Goal: Information Seeking & Learning: Learn about a topic

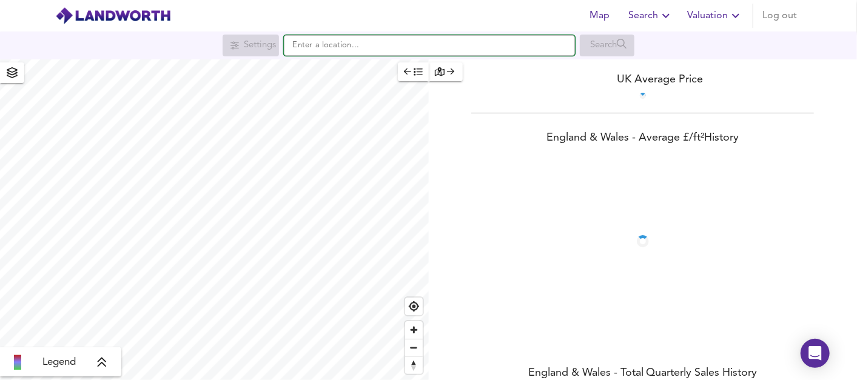
click at [382, 48] on input "text" at bounding box center [429, 45] width 291 height 21
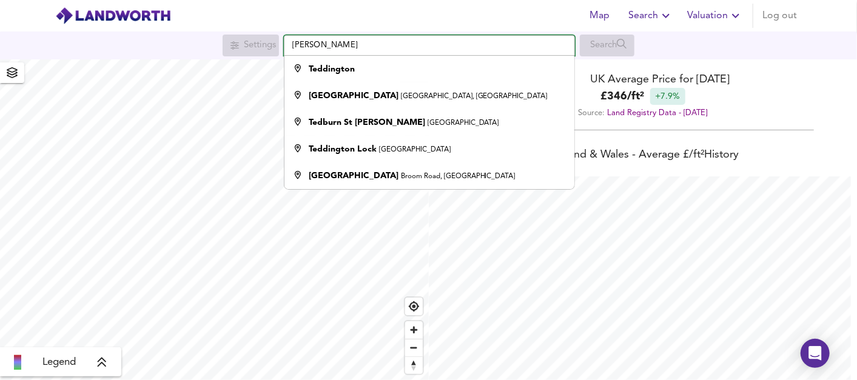
scroll to position [380, 857]
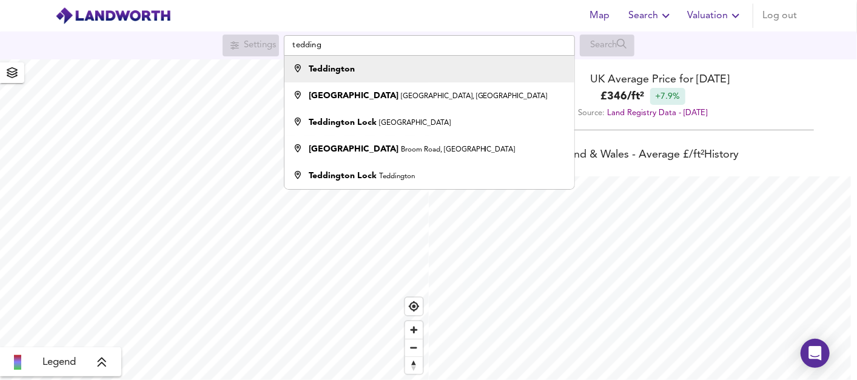
click at [373, 74] on div "Teddington" at bounding box center [427, 69] width 278 height 12
type input "Teddington"
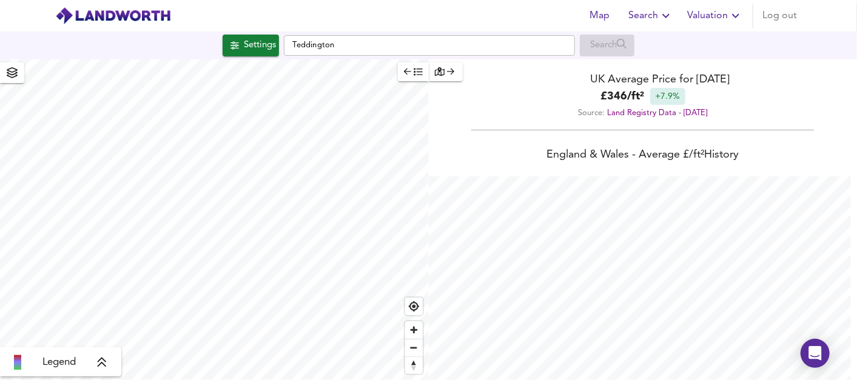
checkbox input "false"
checkbox input "true"
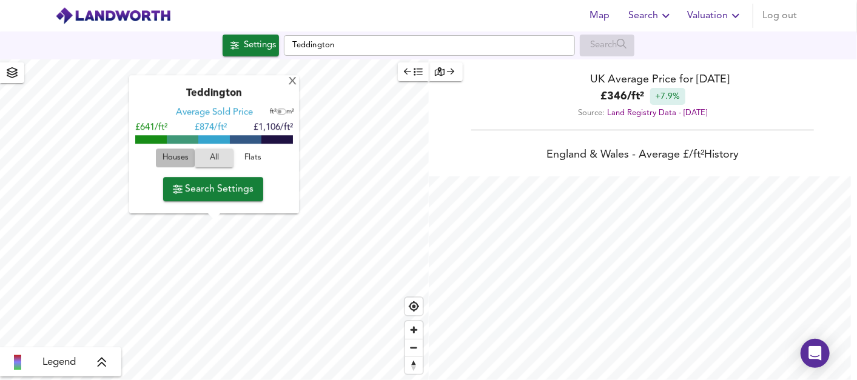
click at [185, 156] on span "Houses" at bounding box center [175, 159] width 33 height 14
click at [211, 193] on span "Search Settings" at bounding box center [213, 189] width 81 height 17
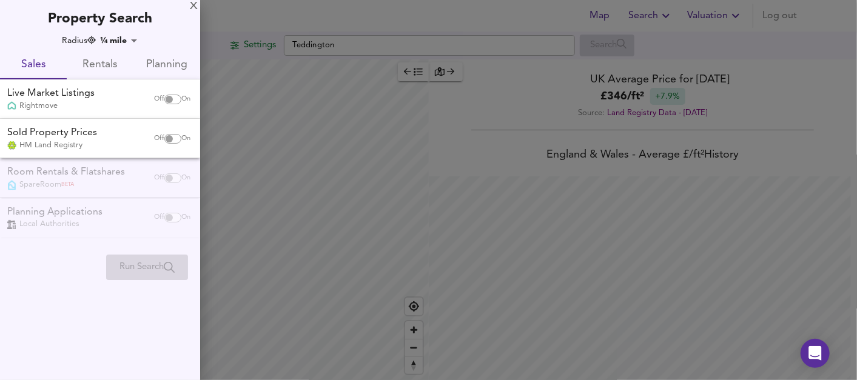
click at [167, 101] on input "checkbox" at bounding box center [169, 100] width 29 height 10
checkbox input "true"
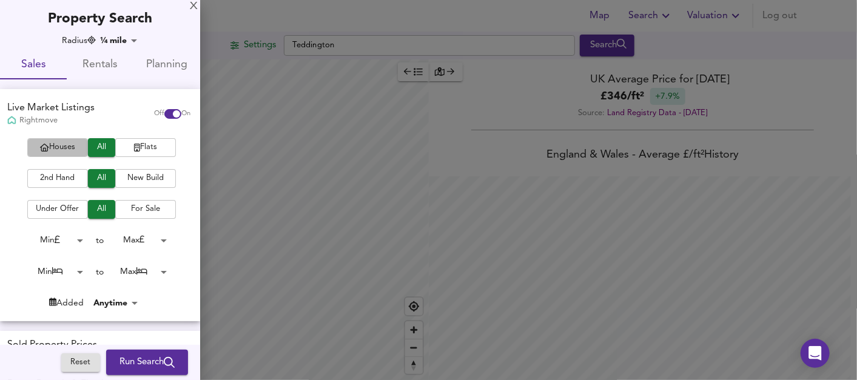
click at [54, 147] on span "Houses" at bounding box center [57, 148] width 49 height 14
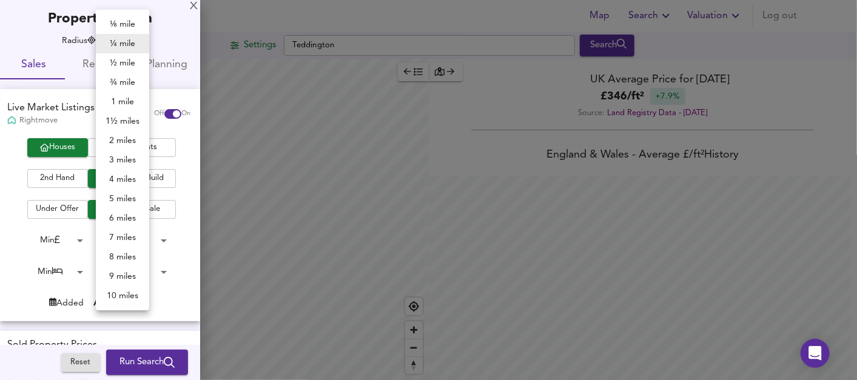
click at [130, 41] on body "Map Search Valuation Log out Settings Teddington Search Legend UK Average Price…" at bounding box center [428, 190] width 857 height 380
click at [119, 64] on li "½ mile" at bounding box center [122, 62] width 53 height 19
type input "805"
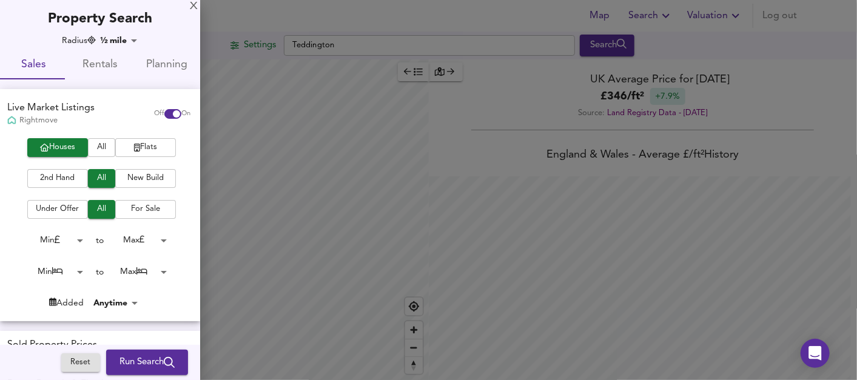
click at [163, 243] on body "Map Search Valuation Log out Settings Teddington Search Legend UK Average Price…" at bounding box center [428, 190] width 857 height 380
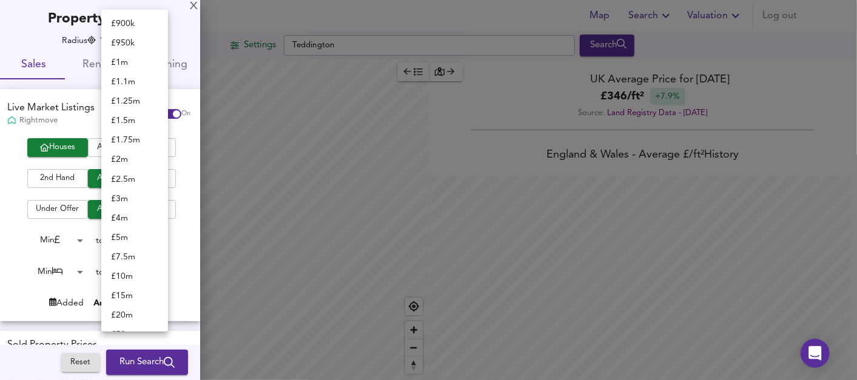
scroll to position [468, 0]
click at [140, 66] on li "£ 1m" at bounding box center [134, 61] width 67 height 19
type input "1000000"
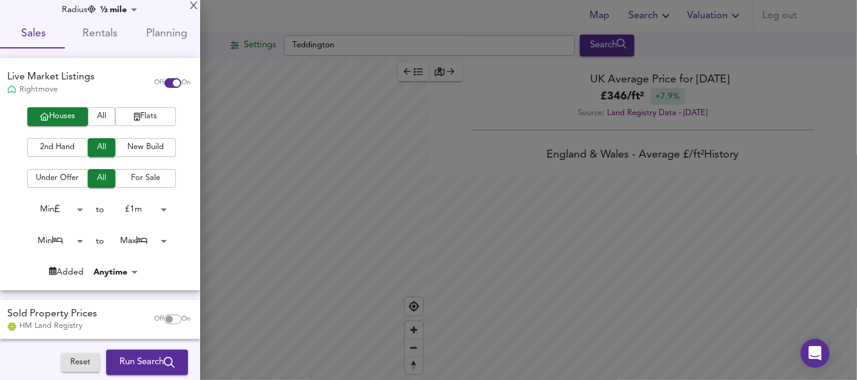
scroll to position [35, 0]
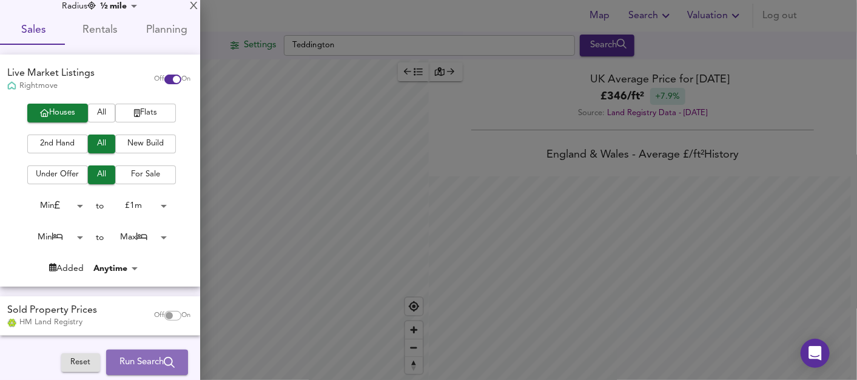
click at [143, 362] on span "Run Search" at bounding box center [146, 363] width 55 height 16
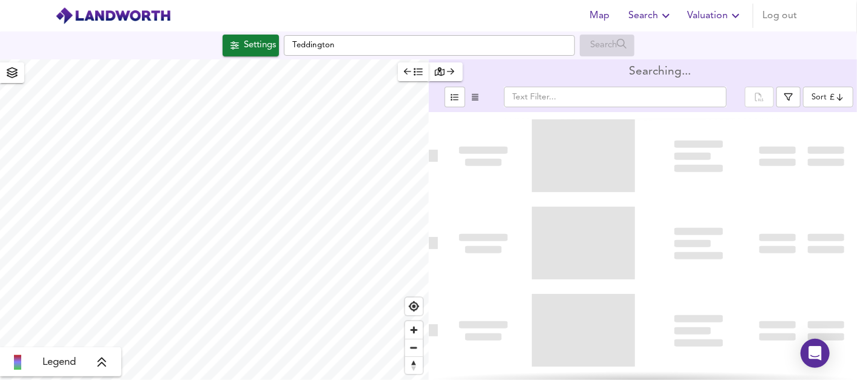
type input "bestdeal"
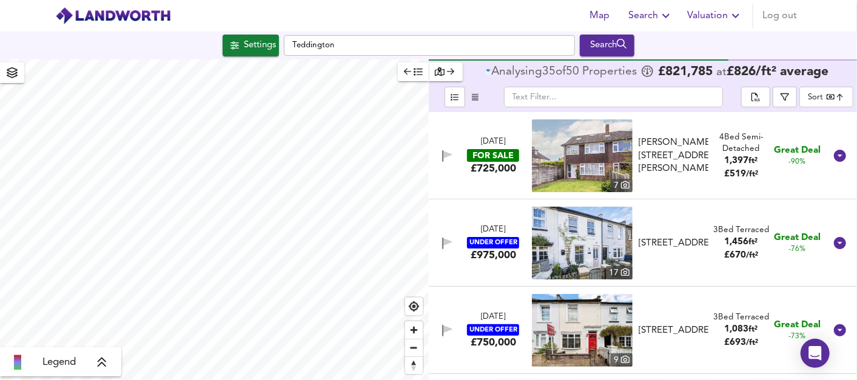
click at [256, 58] on div "Settings Teddington Search" at bounding box center [428, 46] width 857 height 28
click at [249, 51] on div "Settings" at bounding box center [260, 46] width 32 height 16
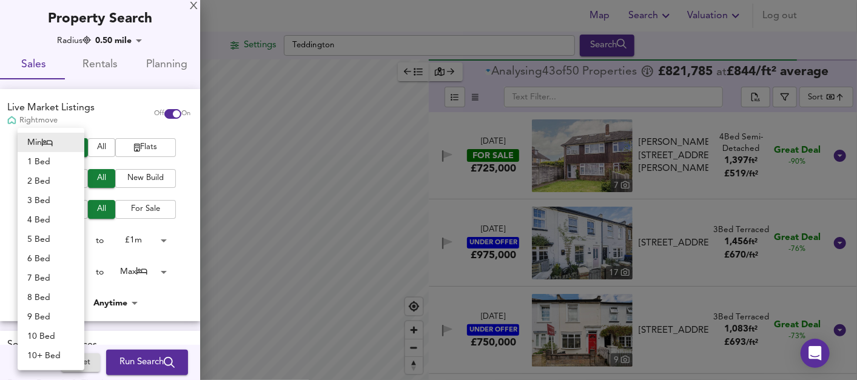
click at [73, 275] on body "Map Search Valuation Log out Settings Teddington Search Legend Analysing 43 of …" at bounding box center [428, 190] width 857 height 380
click at [53, 201] on li "3 Bed" at bounding box center [51, 200] width 67 height 19
type input "3"
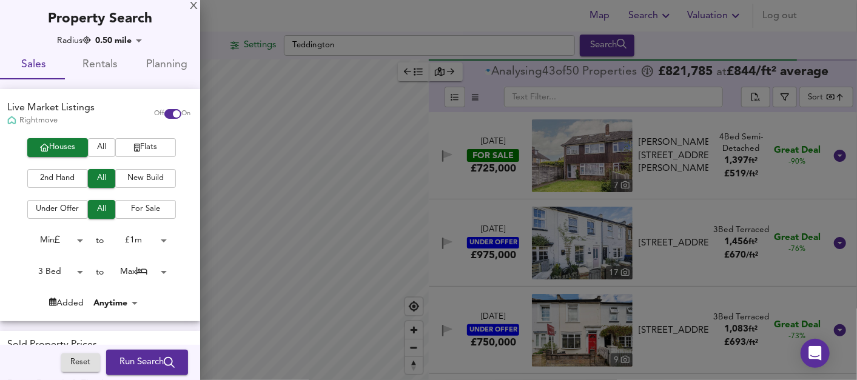
click at [161, 272] on body "Map Search Valuation Log out Settings Teddington Search Legend Analysing 43 of …" at bounding box center [428, 190] width 857 height 380
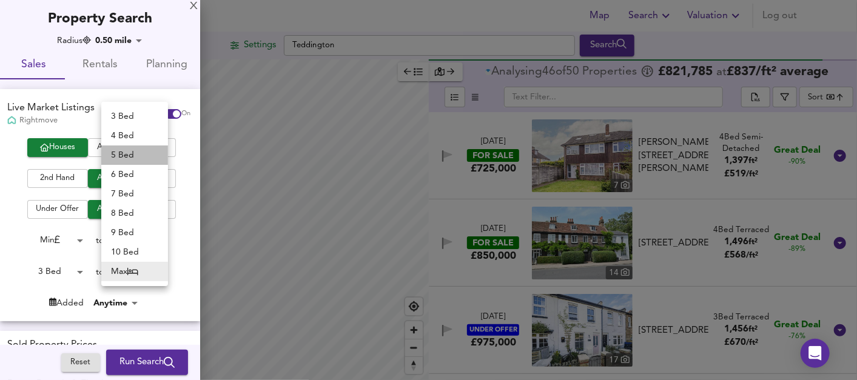
click at [136, 158] on li "5 Bed" at bounding box center [134, 155] width 67 height 19
type input "5"
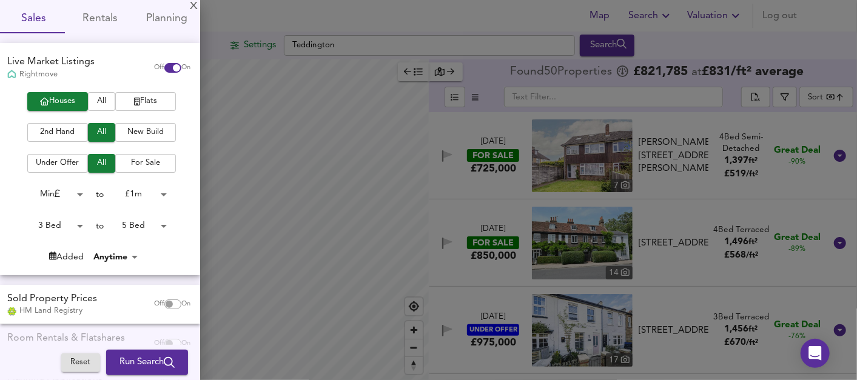
scroll to position [50, 0]
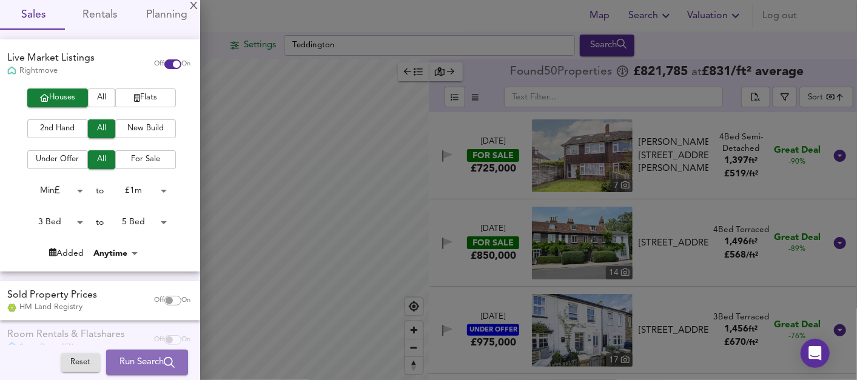
click at [129, 366] on span "Run Search" at bounding box center [146, 363] width 55 height 16
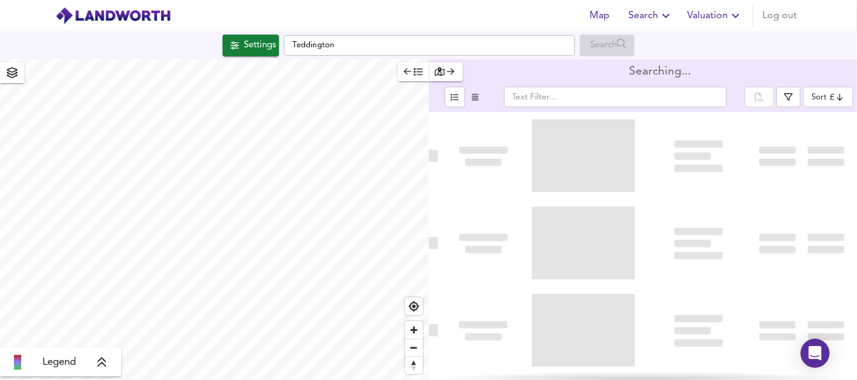
type input "bestdeal"
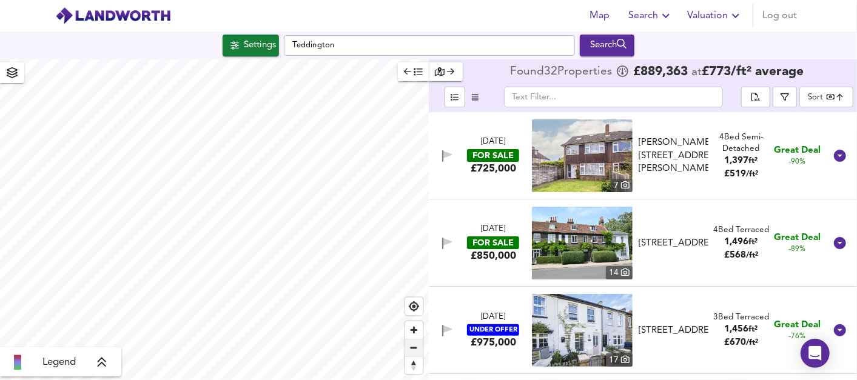
click at [414, 350] on span "Zoom out" at bounding box center [414, 348] width 18 height 17
click at [412, 331] on span "Zoom in" at bounding box center [414, 330] width 18 height 18
click at [411, 345] on span "Zoom out" at bounding box center [414, 348] width 18 height 17
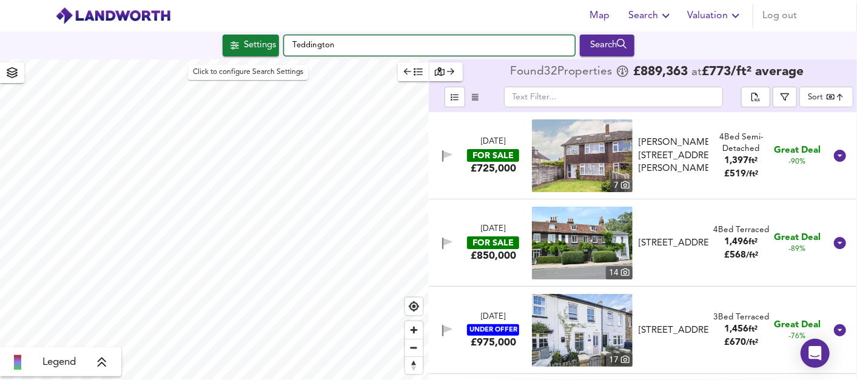
drag, startPoint x: 353, startPoint y: 49, endPoint x: 256, endPoint y: 47, distance: 97.1
click at [256, 47] on div "Settings Teddington Search" at bounding box center [428, 46] width 857 height 22
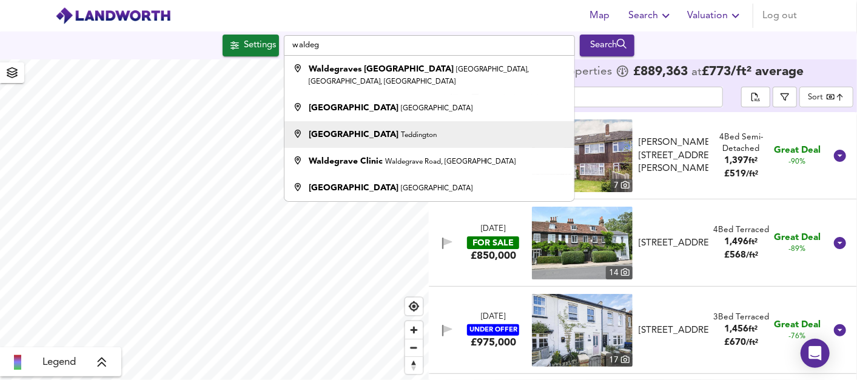
click at [328, 130] on strong "[GEOGRAPHIC_DATA]" at bounding box center [354, 134] width 90 height 8
type input "Waldegrave Road, [GEOGRAPHIC_DATA]"
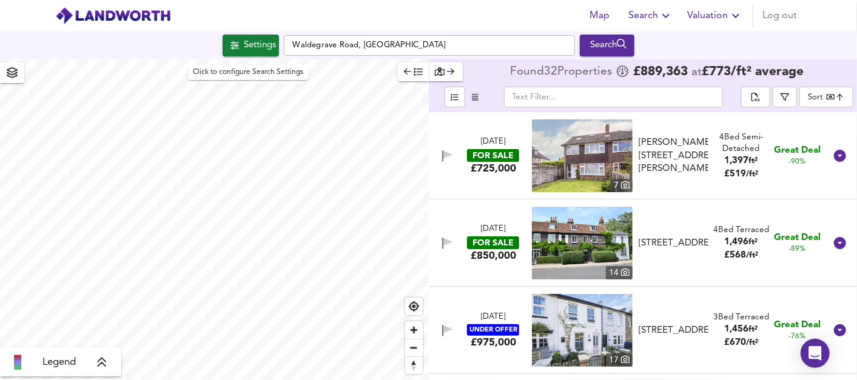
click at [265, 50] on div "Settings" at bounding box center [260, 46] width 32 height 16
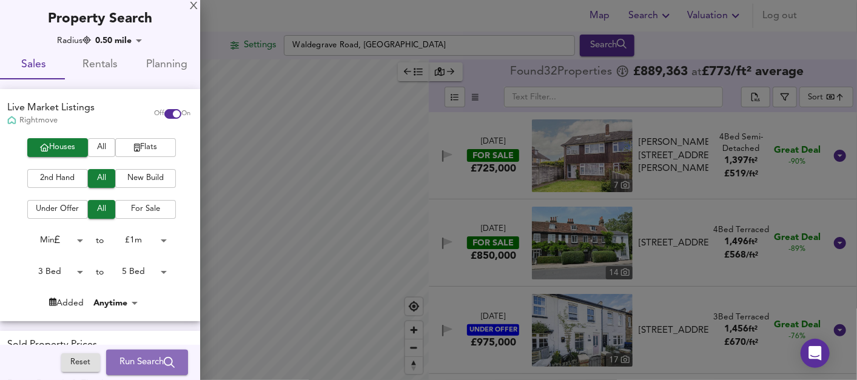
click at [135, 356] on span "Run Search" at bounding box center [146, 363] width 55 height 16
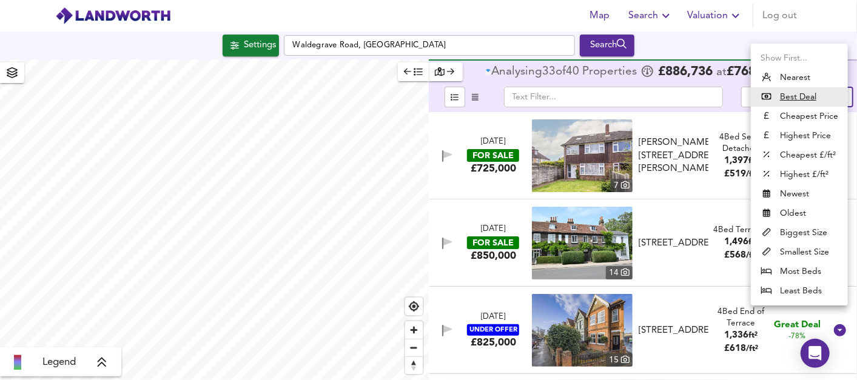
click at [816, 104] on body "Map Search Valuation Log out Settings Waldegrave Road, Teddington Search Legend…" at bounding box center [428, 190] width 857 height 380
click at [818, 138] on li "Highest Price" at bounding box center [799, 135] width 97 height 19
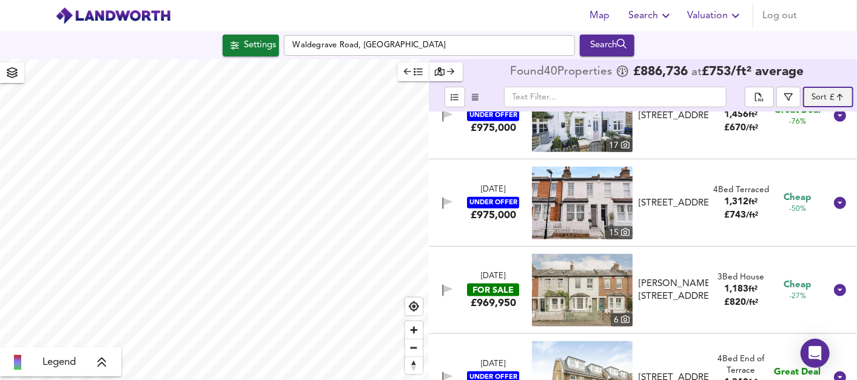
scroll to position [827, 0]
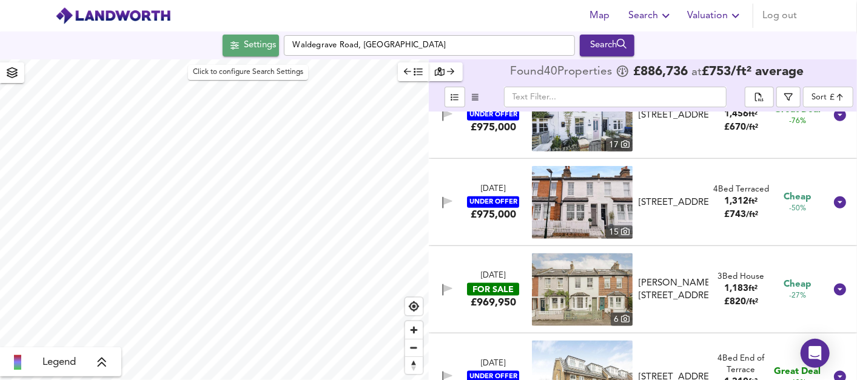
click at [248, 54] on button "Settings" at bounding box center [251, 46] width 56 height 22
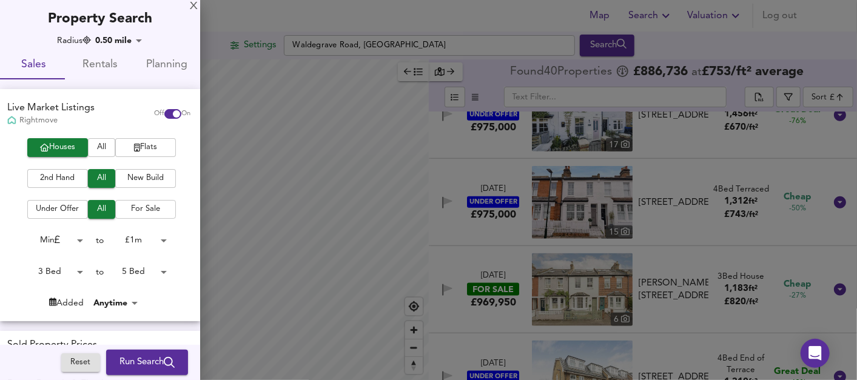
click at [136, 201] on button "For Sale" at bounding box center [145, 209] width 61 height 19
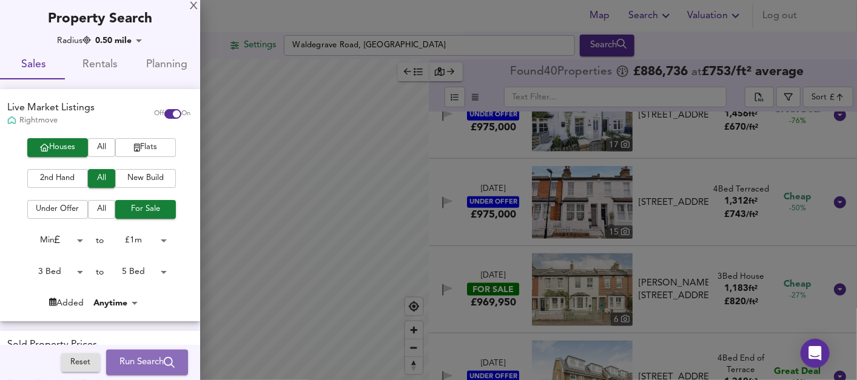
click at [136, 365] on span "Run Search" at bounding box center [146, 363] width 55 height 16
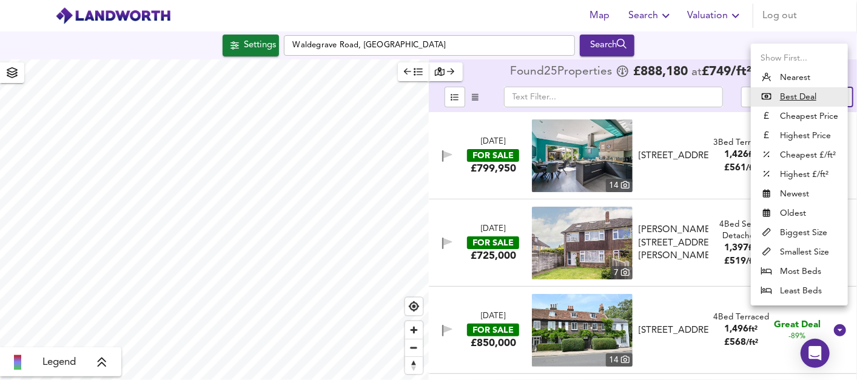
click at [833, 102] on body "Map Search Valuation Log out Settings [GEOGRAPHIC_DATA], Teddington Search Lege…" at bounding box center [428, 190] width 857 height 380
click at [833, 102] on li "Best Deal" at bounding box center [799, 96] width 97 height 19
click at [833, 102] on body "Map Search Valuation Log out Settings [GEOGRAPHIC_DATA], Teddington Search Lege…" at bounding box center [428, 190] width 857 height 380
click at [775, 30] on div at bounding box center [428, 190] width 857 height 380
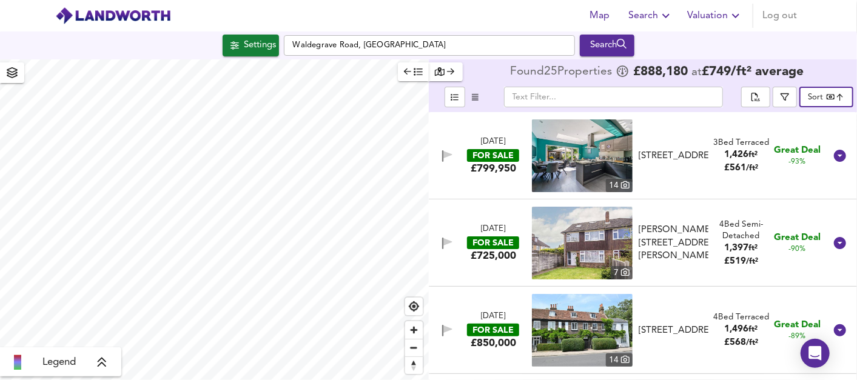
click at [830, 94] on body "Map Search Valuation Log out Settings [GEOGRAPHIC_DATA], Teddington Search Lege…" at bounding box center [428, 190] width 857 height 380
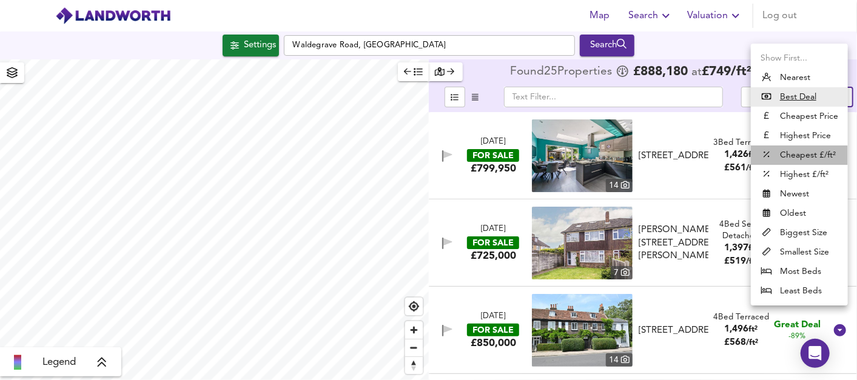
click at [826, 155] on li "Cheapest £/ft²" at bounding box center [799, 155] width 97 height 19
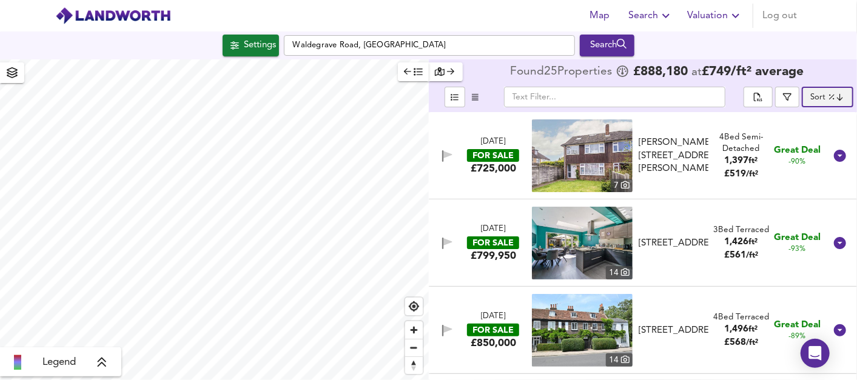
drag, startPoint x: 854, startPoint y: 335, endPoint x: 832, endPoint y: 92, distance: 244.3
drag, startPoint x: 832, startPoint y: 92, endPoint x: 836, endPoint y: 61, distance: 30.6
drag, startPoint x: 836, startPoint y: 61, endPoint x: 816, endPoint y: 29, distance: 38.1
click at [816, 29] on header "Map Search Valuation Log out" at bounding box center [428, 16] width 857 height 32
click at [833, 22] on header "Map Search Valuation Log out" at bounding box center [428, 16] width 857 height 32
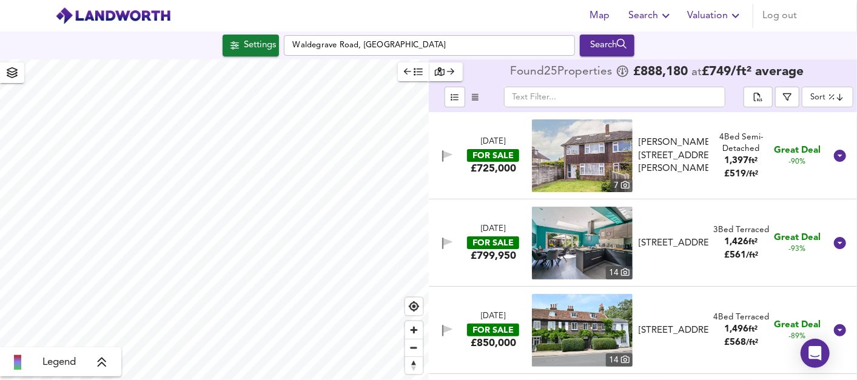
click at [818, 97] on body "Map Search Valuation Log out Settings [GEOGRAPHIC_DATA], Teddington Search Lege…" at bounding box center [428, 190] width 857 height 380
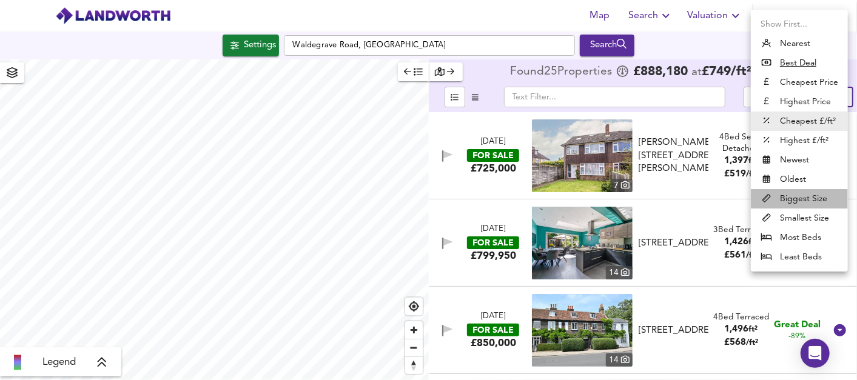
click at [809, 199] on li "Biggest Size" at bounding box center [799, 198] width 97 height 19
type input "biggest"
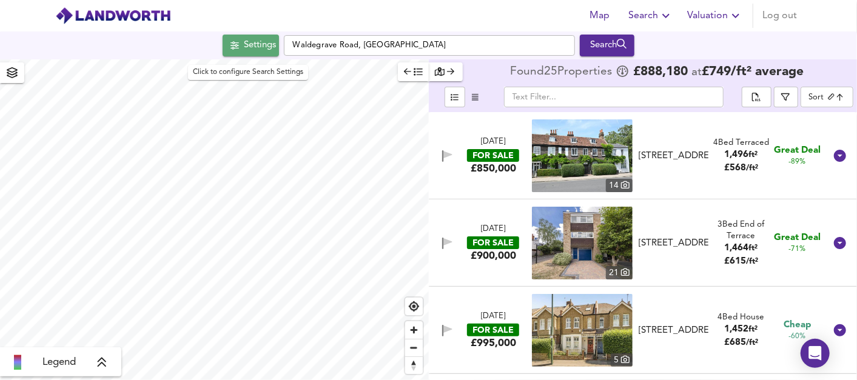
click at [345, 107] on div "Map Search Valuation Log out Settings [GEOGRAPHIC_DATA], Teddington Search Lege…" at bounding box center [428, 190] width 857 height 380
click at [254, 47] on div "Settings" at bounding box center [260, 46] width 32 height 16
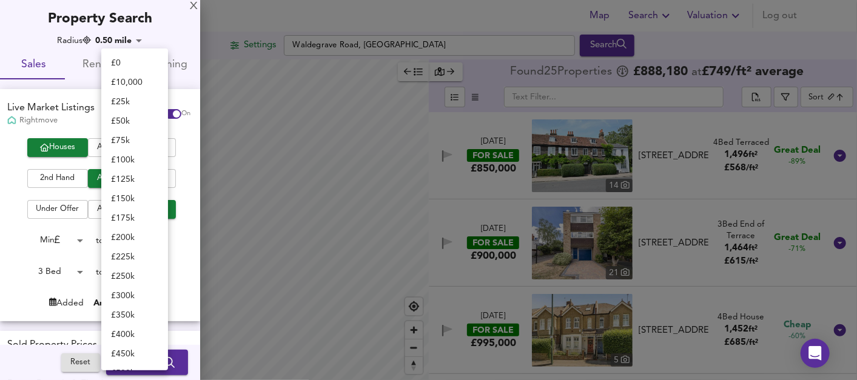
click at [158, 237] on body "Map Search Valuation Log out Settings [GEOGRAPHIC_DATA], Teddington Search Lege…" at bounding box center [428, 190] width 857 height 380
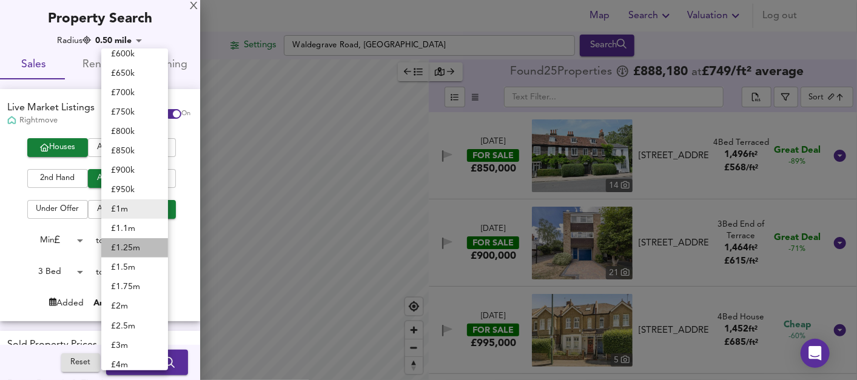
click at [136, 246] on li "£ 1.25m" at bounding box center [134, 247] width 67 height 19
type input "1250000"
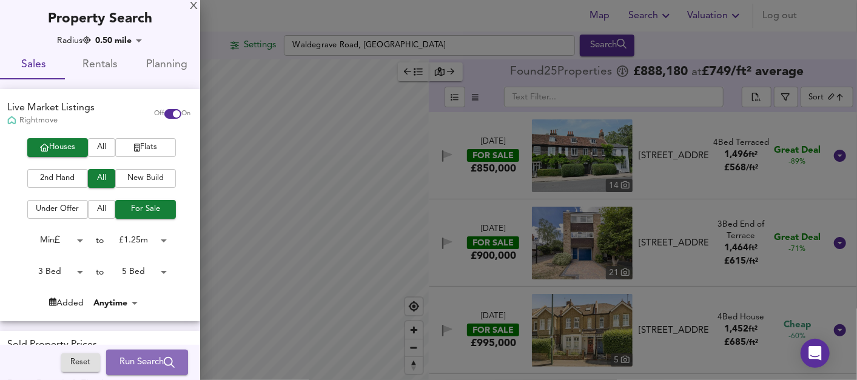
click at [146, 362] on span "Run Search" at bounding box center [146, 363] width 55 height 16
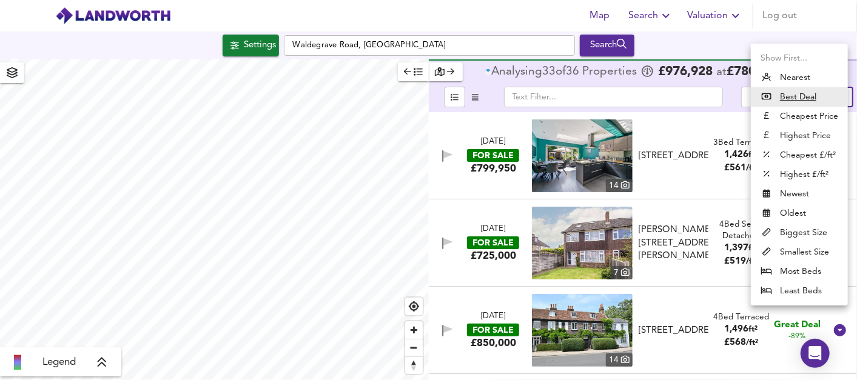
click at [827, 94] on body "Map Search Valuation Log out Settings Waldegrave Road, Teddington Search Legend…" at bounding box center [428, 190] width 857 height 380
click at [815, 231] on li "Biggest Size" at bounding box center [799, 232] width 97 height 19
type input "biggest"
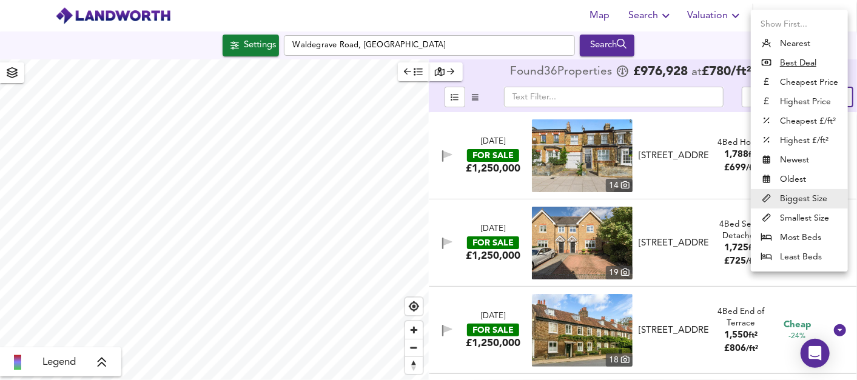
click at [709, 47] on div at bounding box center [428, 190] width 857 height 380
click at [721, 36] on div at bounding box center [428, 190] width 857 height 380
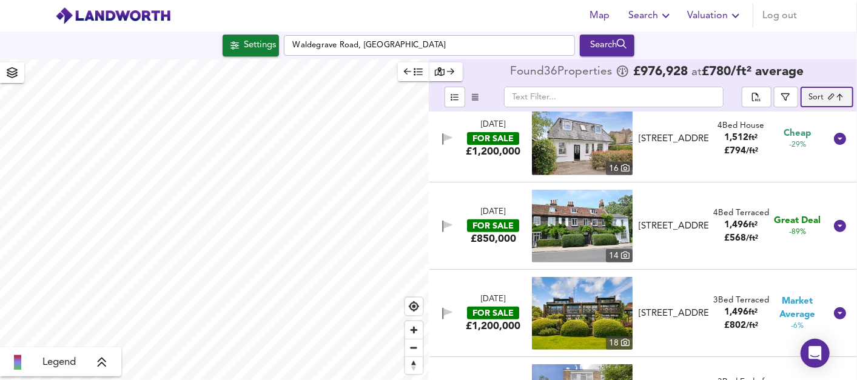
scroll to position [280, 0]
click at [841, 104] on body "Map Search Valuation Log out Settings [GEOGRAPHIC_DATA], [GEOGRAPHIC_DATA] Sear…" at bounding box center [428, 190] width 857 height 380
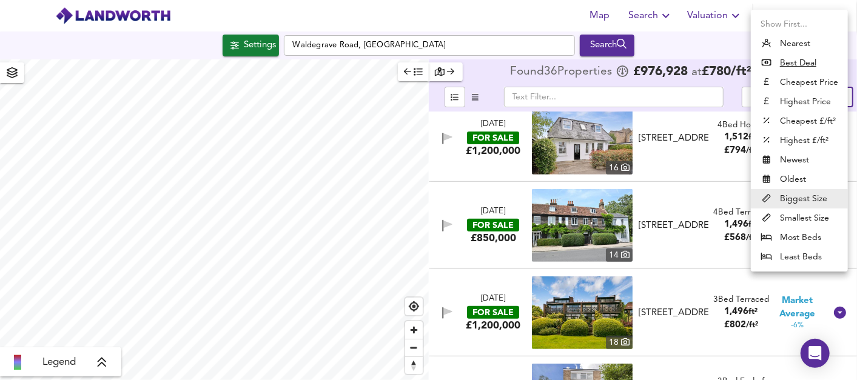
click at [799, 194] on li "Biggest Size" at bounding box center [799, 198] width 97 height 19
drag, startPoint x: 728, startPoint y: 41, endPoint x: 542, endPoint y: 4, distance: 189.3
click at [542, 4] on div at bounding box center [428, 190] width 857 height 380
click at [719, 44] on div at bounding box center [428, 190] width 857 height 380
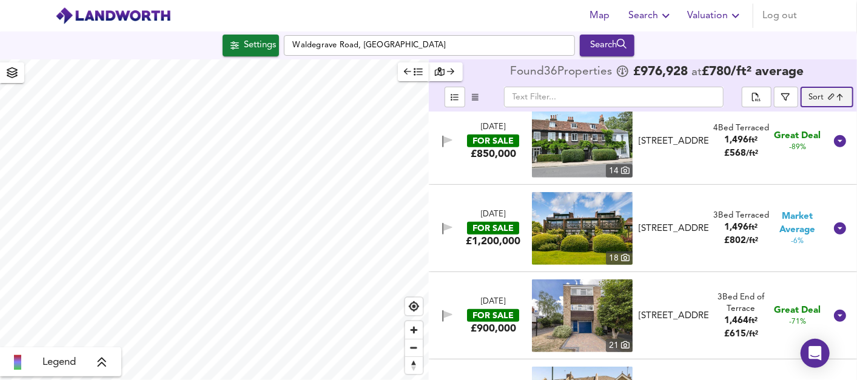
scroll to position [327, 0]
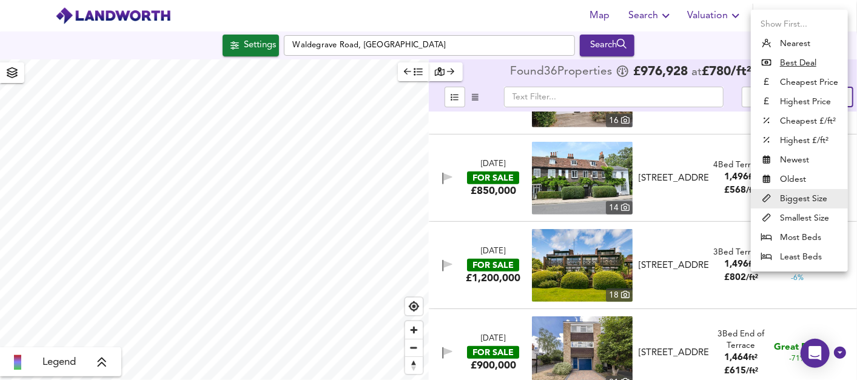
click at [709, 110] on div at bounding box center [428, 190] width 857 height 380
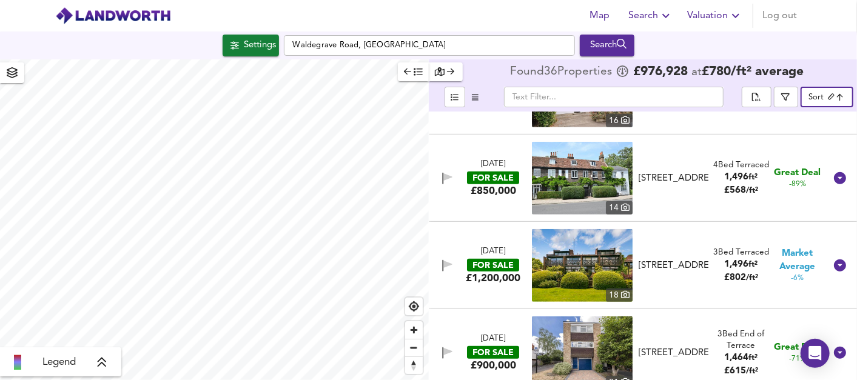
click at [708, 111] on div "Show First... Nearest Best Deal Cheapest Price Highest Price Cheapest £/ft² Hig…" at bounding box center [428, 190] width 857 height 380
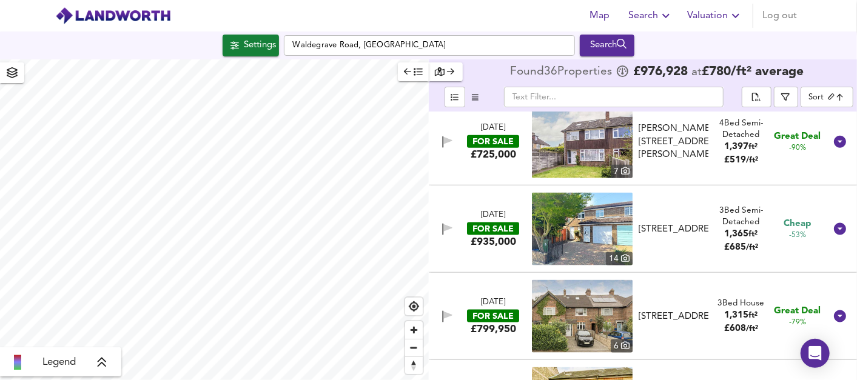
scroll to position [889, 0]
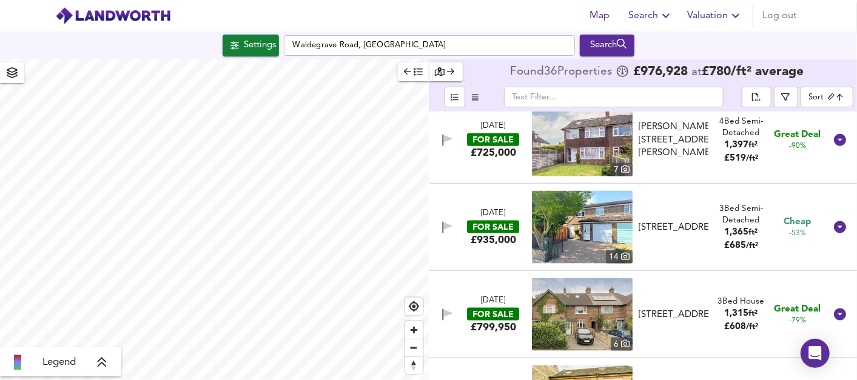
click at [601, 320] on img at bounding box center [582, 314] width 101 height 73
click at [686, 43] on div "Settings [GEOGRAPHIC_DATA], [GEOGRAPHIC_DATA] Search" at bounding box center [428, 46] width 857 height 22
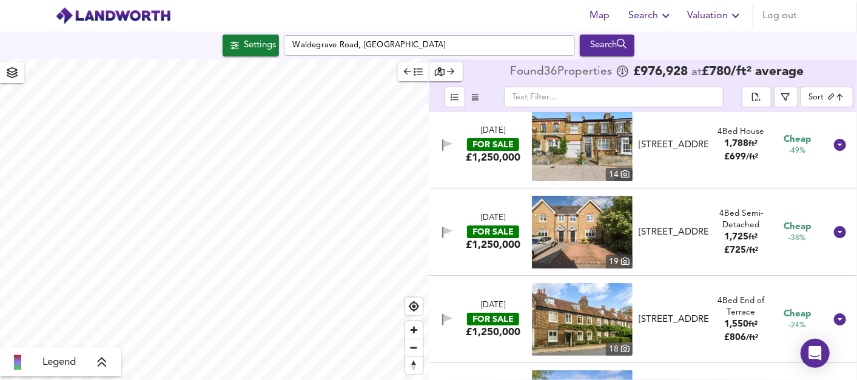
scroll to position [0, 0]
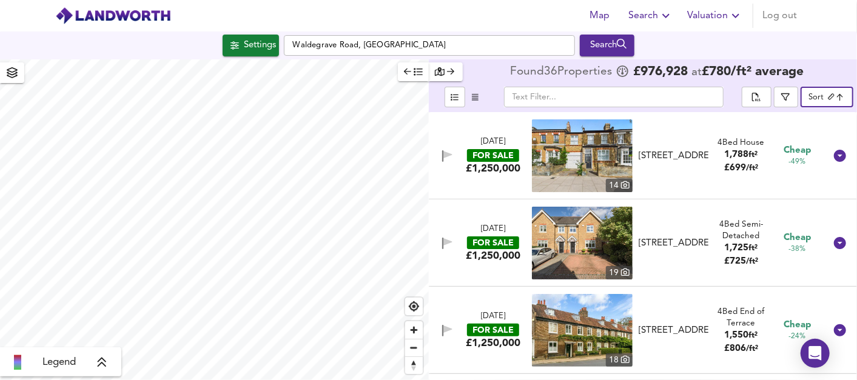
click at [829, 93] on body "Map Search Valuation Log out Settings [GEOGRAPHIC_DATA], [GEOGRAPHIC_DATA] Sear…" at bounding box center [428, 190] width 857 height 380
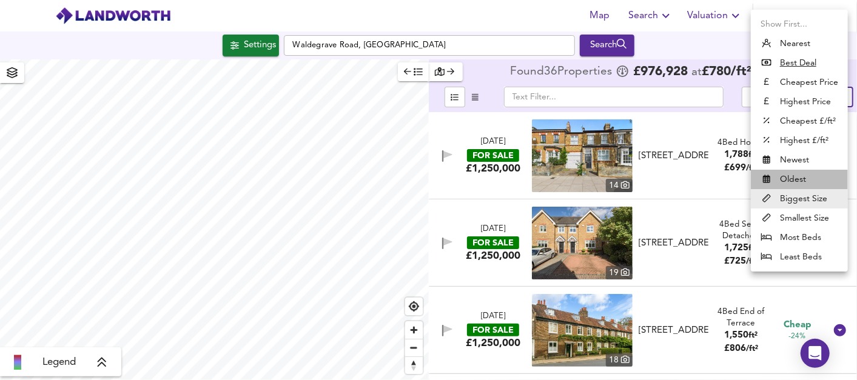
click at [807, 178] on li "Oldest" at bounding box center [799, 179] width 97 height 19
type input "oldest"
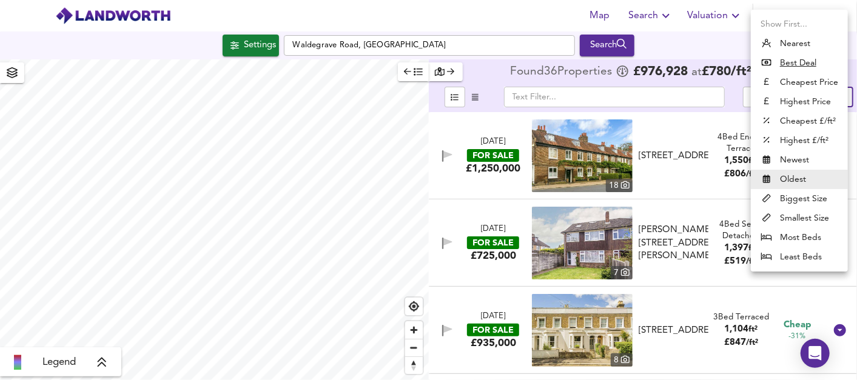
click at [701, 201] on div at bounding box center [428, 190] width 857 height 380
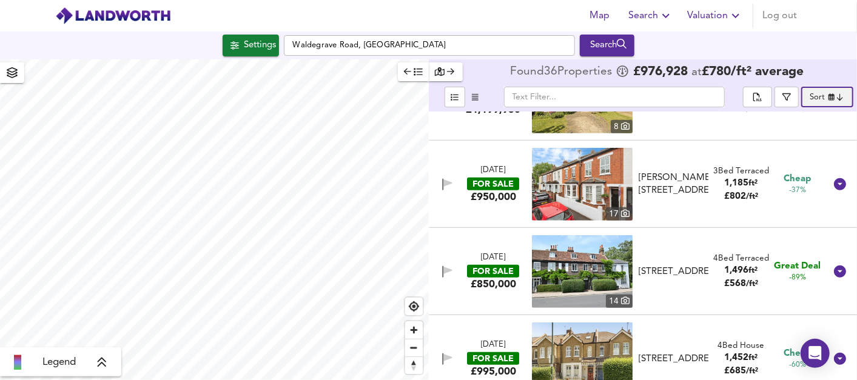
scroll to position [575, 0]
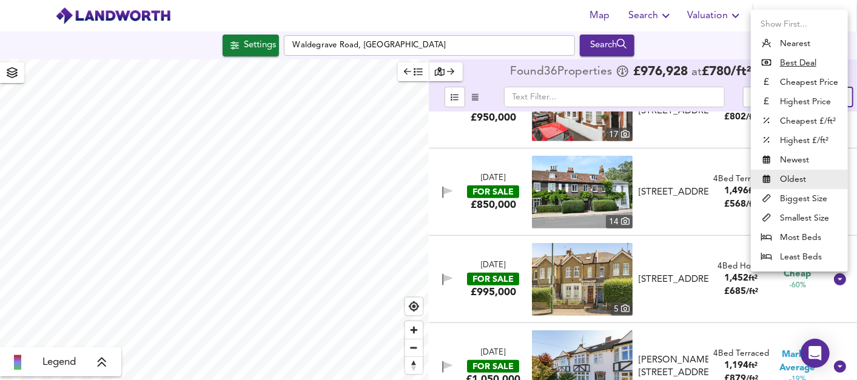
click at [853, 154] on div at bounding box center [428, 190] width 857 height 380
click at [857, 136] on html "Map Search Valuation Log out Settings [GEOGRAPHIC_DATA], [GEOGRAPHIC_DATA] Sear…" at bounding box center [428, 190] width 857 height 380
drag, startPoint x: 855, startPoint y: 166, endPoint x: 849, endPoint y: 170, distance: 6.9
click at [849, 170] on div at bounding box center [428, 190] width 857 height 380
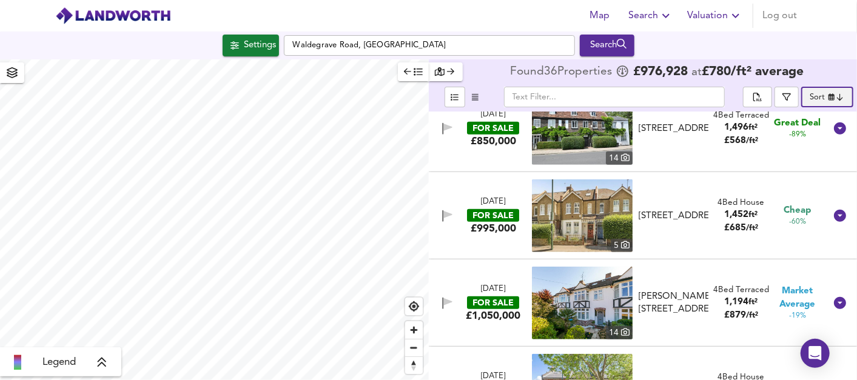
scroll to position [659, 0]
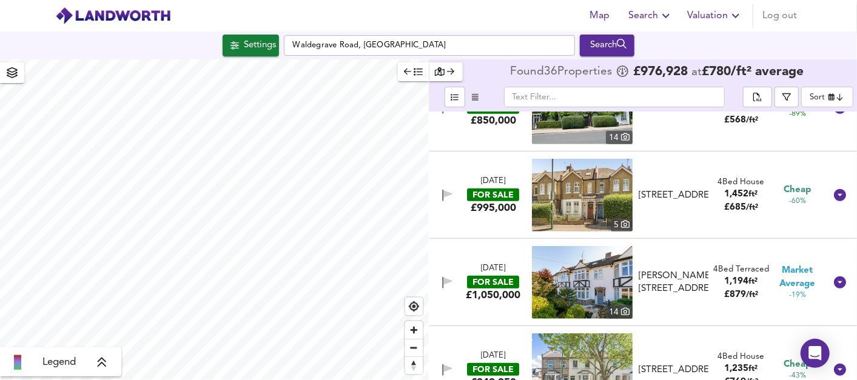
drag, startPoint x: 650, startPoint y: 202, endPoint x: 679, endPoint y: 198, distance: 30.0
click at [679, 198] on div "[STREET_ADDRESS]" at bounding box center [674, 195] width 70 height 13
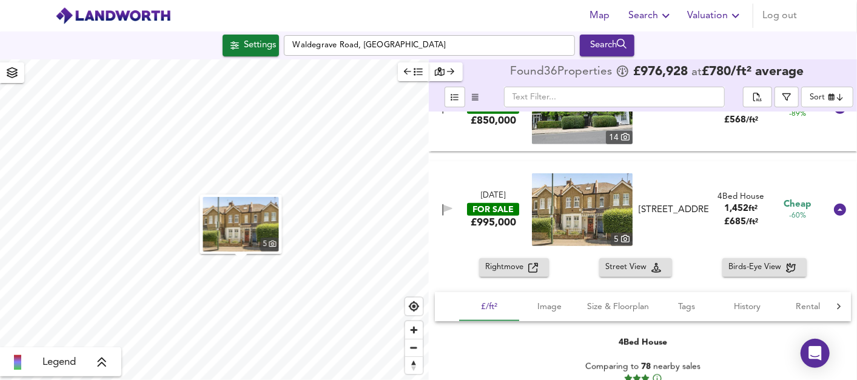
click at [581, 192] on img at bounding box center [582, 209] width 101 height 73
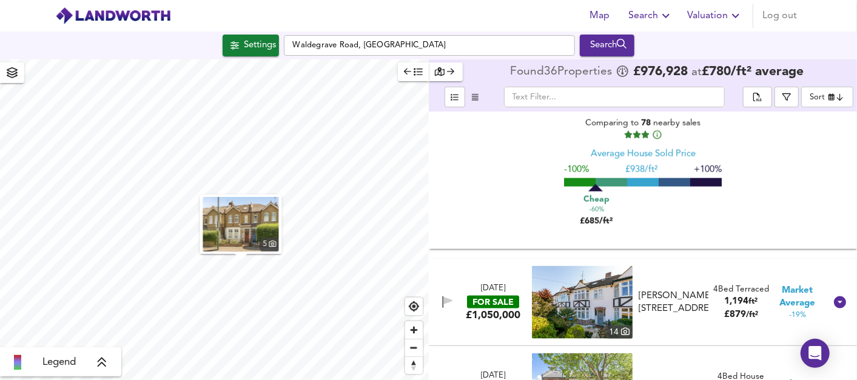
click at [850, 195] on div "£/ft² Image Size & Floorplan Tags History Rental Agent 4 Bed House Comparing to…" at bounding box center [643, 147] width 429 height 204
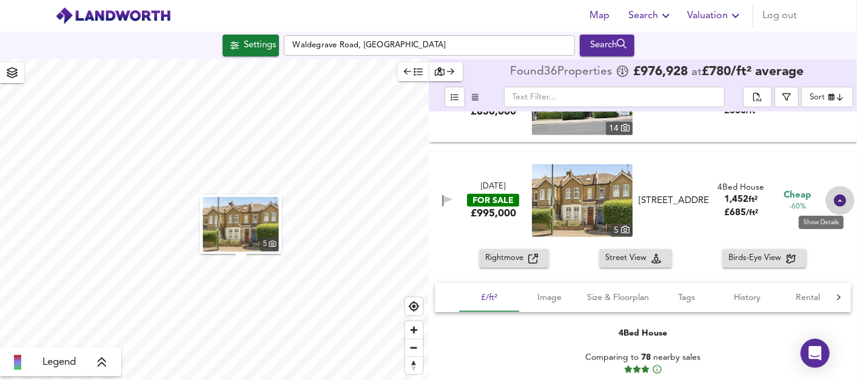
click at [835, 206] on icon at bounding box center [840, 201] width 12 height 12
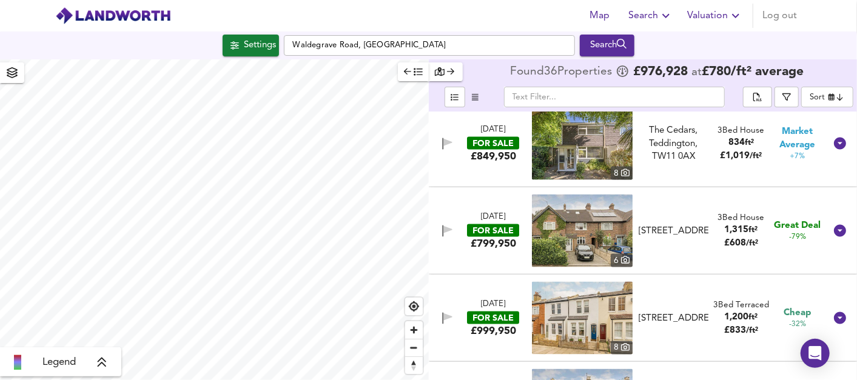
scroll to position [1092, 0]
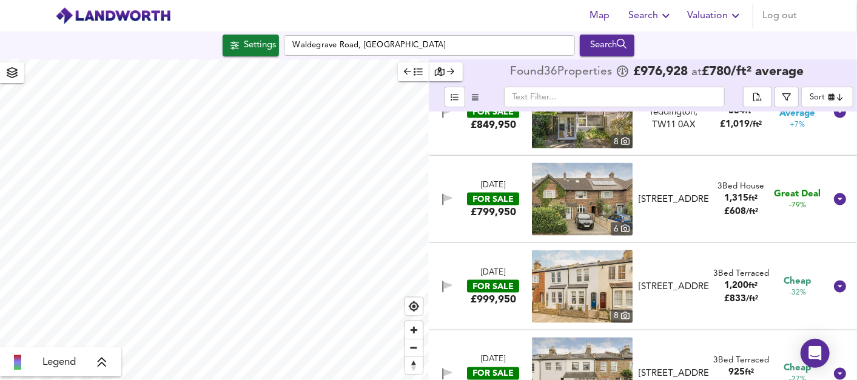
click at [591, 200] on img at bounding box center [582, 199] width 101 height 73
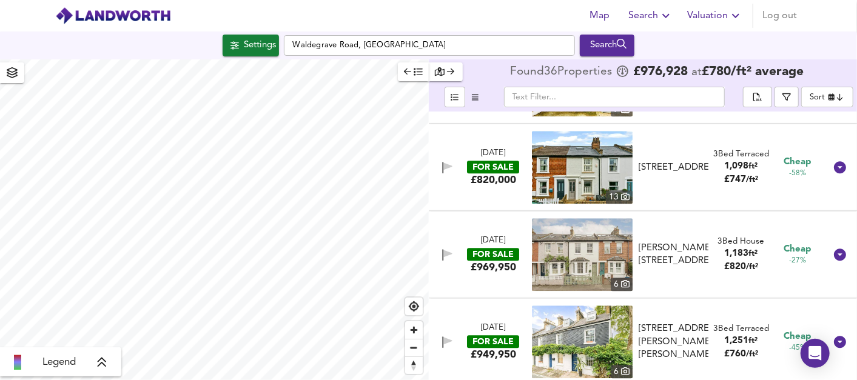
scroll to position [1936, 0]
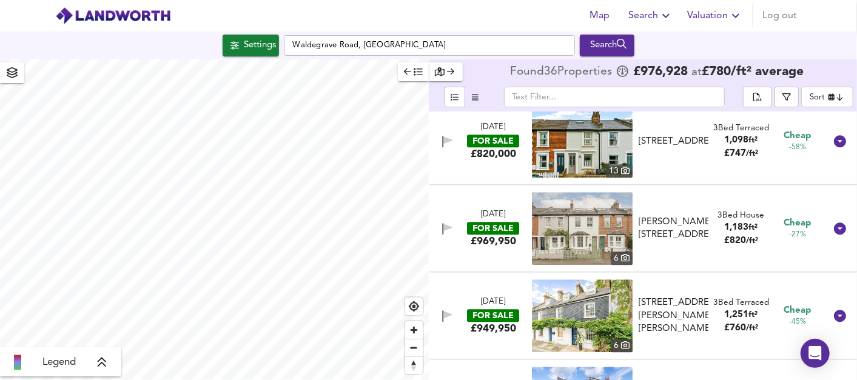
click at [852, 294] on div "[DATE] FOR SALE £1,250,000 [STREET_ADDRESS] 4 Bed End of Terrace 1,550 ft² £ 80…" at bounding box center [643, 246] width 429 height 268
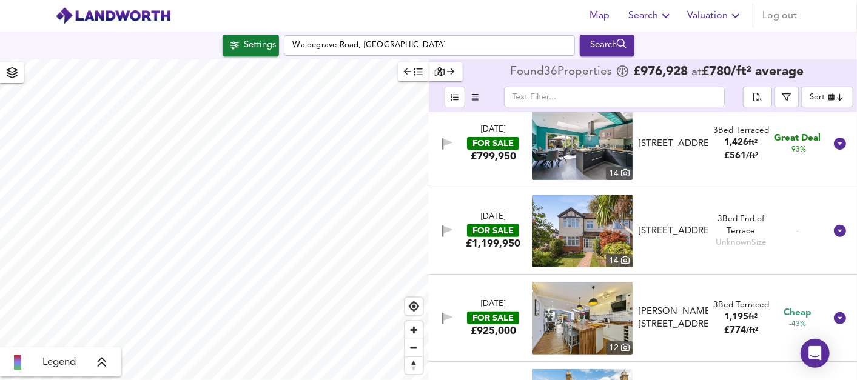
scroll to position [2813, 0]
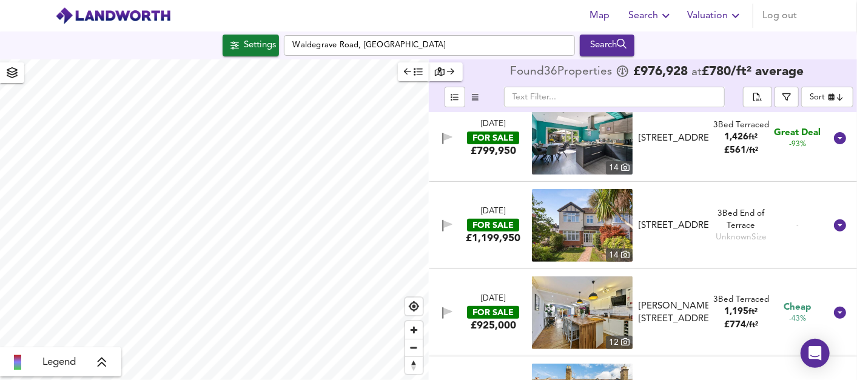
click at [570, 230] on img at bounding box center [582, 225] width 101 height 73
click at [554, 298] on img at bounding box center [582, 313] width 101 height 73
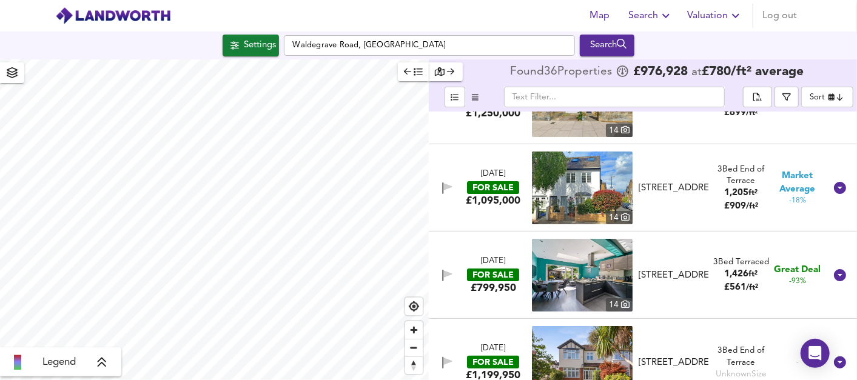
scroll to position [2876, 0]
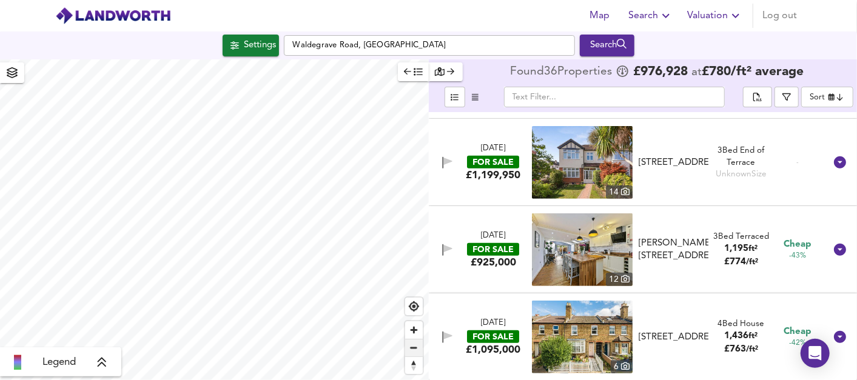
click at [416, 345] on span "Zoom out" at bounding box center [414, 348] width 18 height 17
click at [415, 325] on span "Zoom in" at bounding box center [414, 330] width 18 height 18
click at [15, 380] on html "Map Search Valuation Log out Settings [GEOGRAPHIC_DATA], [GEOGRAPHIC_DATA] Sear…" at bounding box center [428, 190] width 857 height 380
click at [412, 353] on span "Zoom out" at bounding box center [414, 348] width 18 height 17
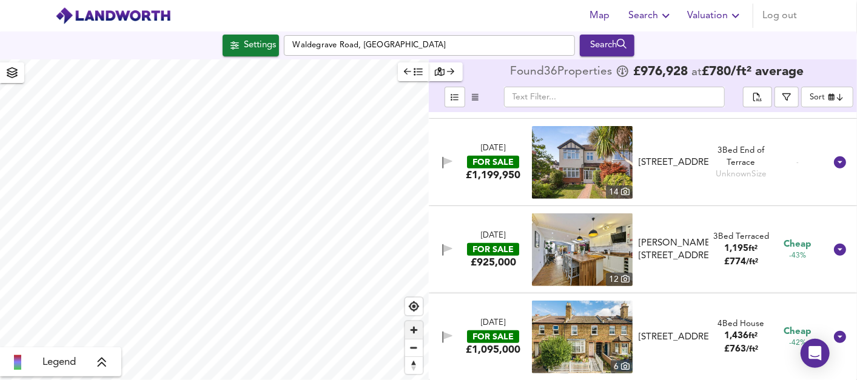
click at [410, 336] on span "Zoom in" at bounding box center [414, 330] width 18 height 18
